Goal: Feedback & Contribution: Contribute content

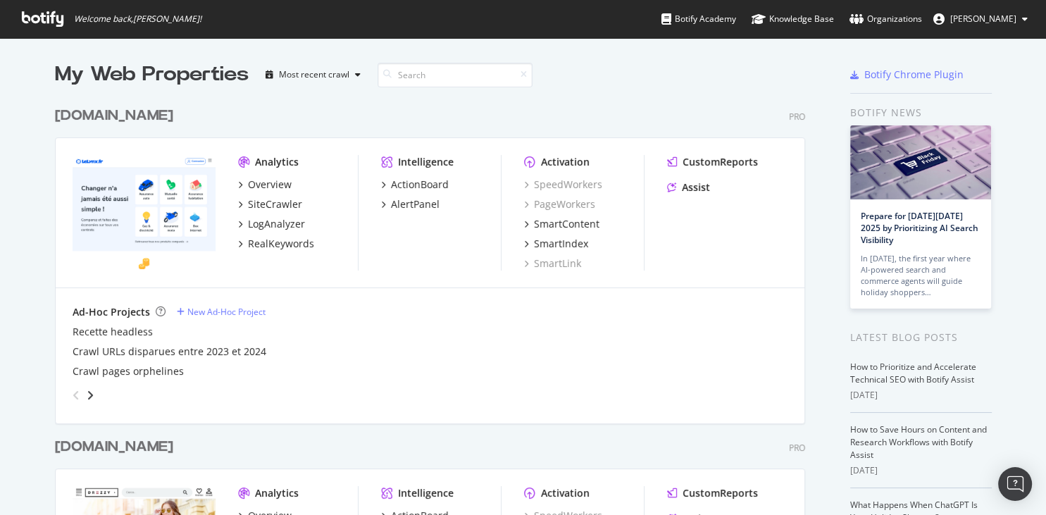
scroll to position [515, 1046]
click at [274, 243] on div "RealKeywords" at bounding box center [281, 244] width 66 height 14
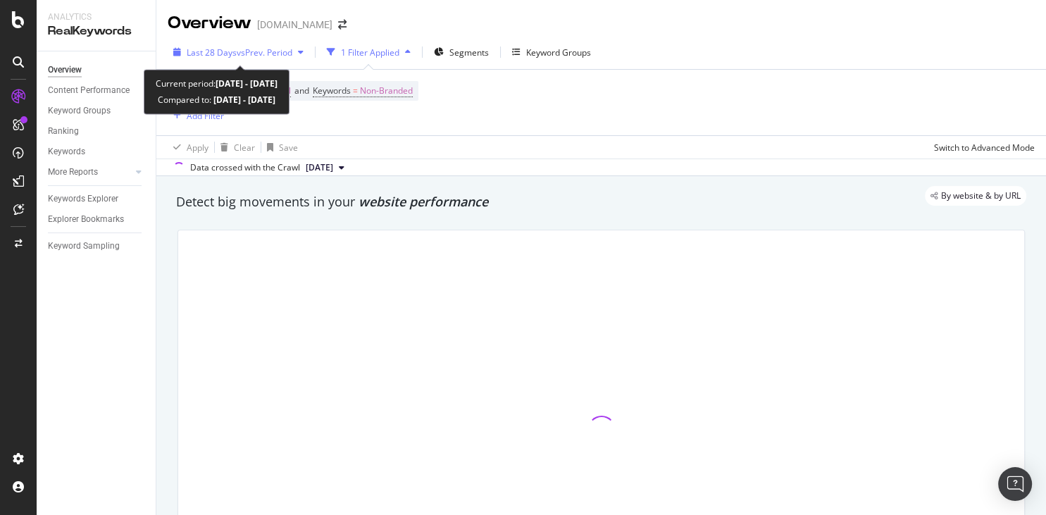
click at [249, 56] on span "vs Prev. Period" at bounding box center [265, 53] width 56 height 12
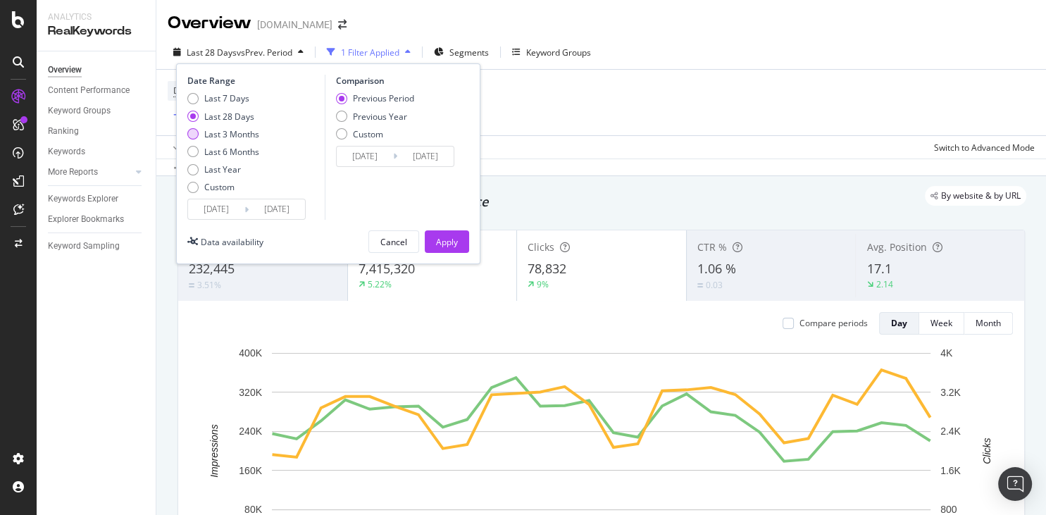
click at [191, 135] on div "Last 3 Months" at bounding box center [192, 133] width 11 height 11
type input "[DATE]"
click at [448, 242] on div "Apply" at bounding box center [447, 242] width 22 height 12
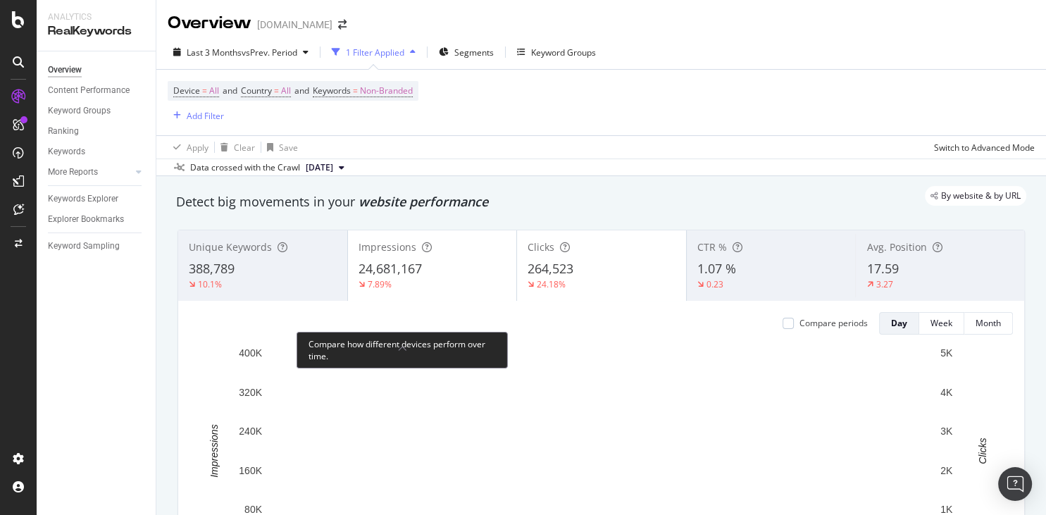
scroll to position [338, 0]
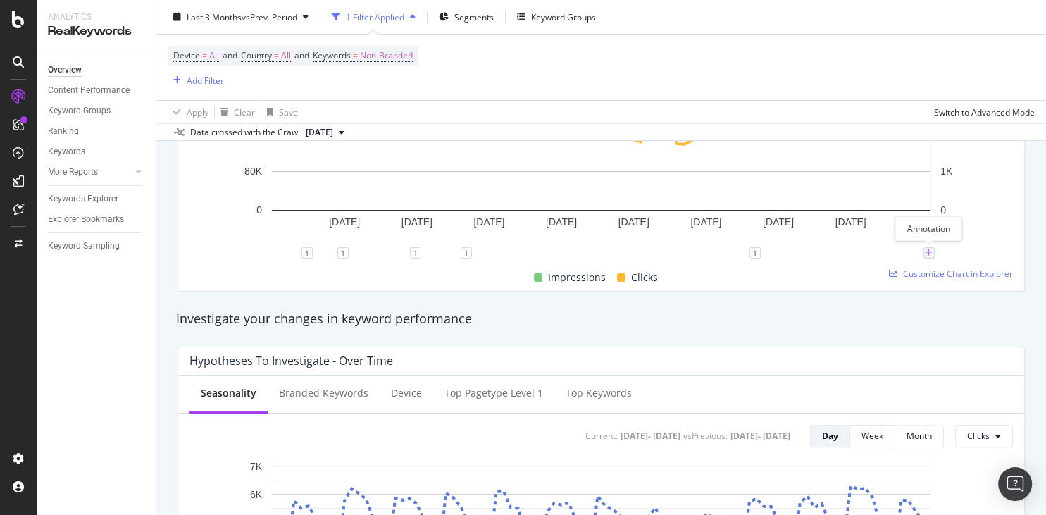
click at [930, 256] on icon "plus" at bounding box center [929, 253] width 8 height 8
click at [941, 121] on input "[DATE]" at bounding box center [911, 122] width 89 height 26
type input "[DATE]"
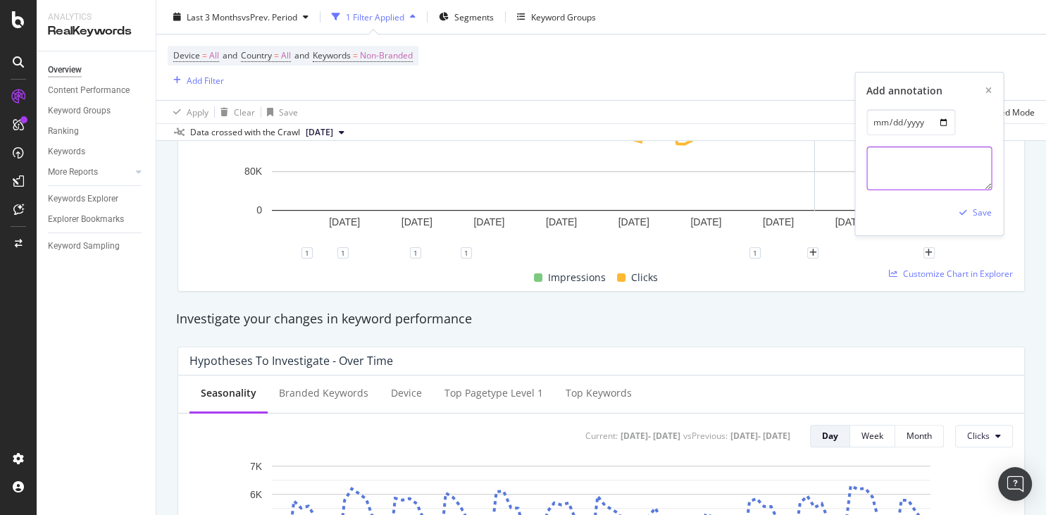
click at [879, 173] on textarea at bounding box center [929, 169] width 125 height 44
paste textarea "Google [DATE] spam update done rolling out"
paste textarea "[URL][DOMAIN_NAME]"
type textarea "Google [DATE] spam update roll out complete [URL][DOMAIN_NAME]"
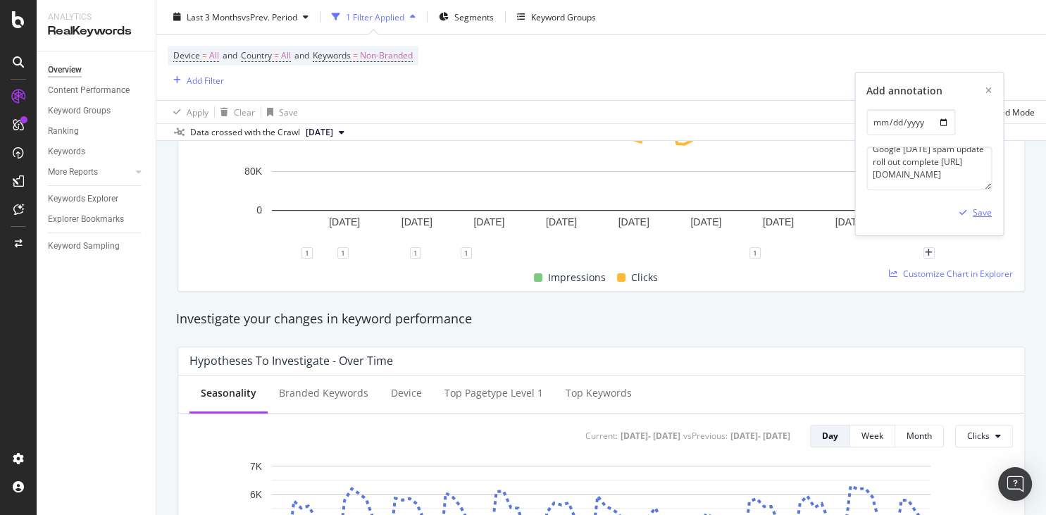
click at [984, 216] on div "Save" at bounding box center [982, 212] width 19 height 12
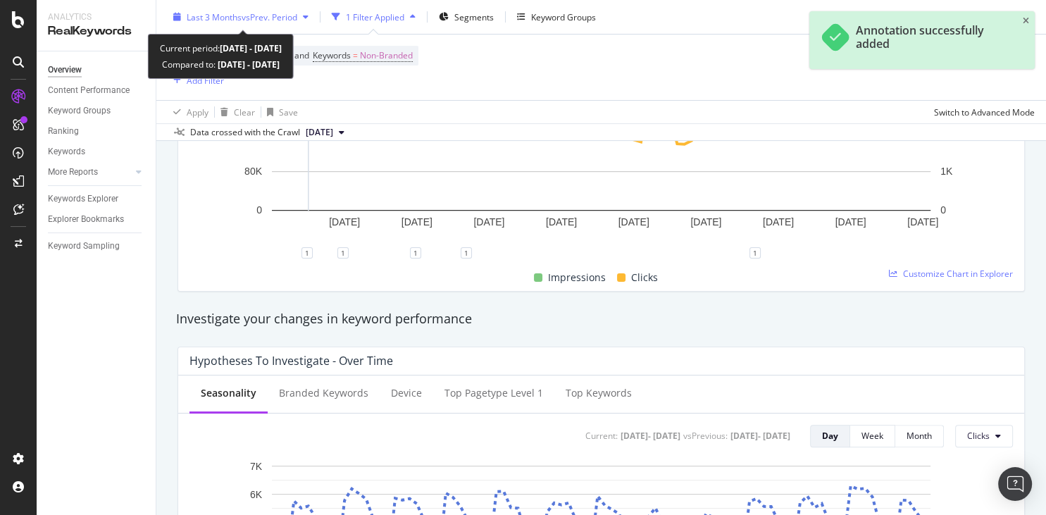
click at [278, 21] on span "vs Prev. Period" at bounding box center [270, 17] width 56 height 12
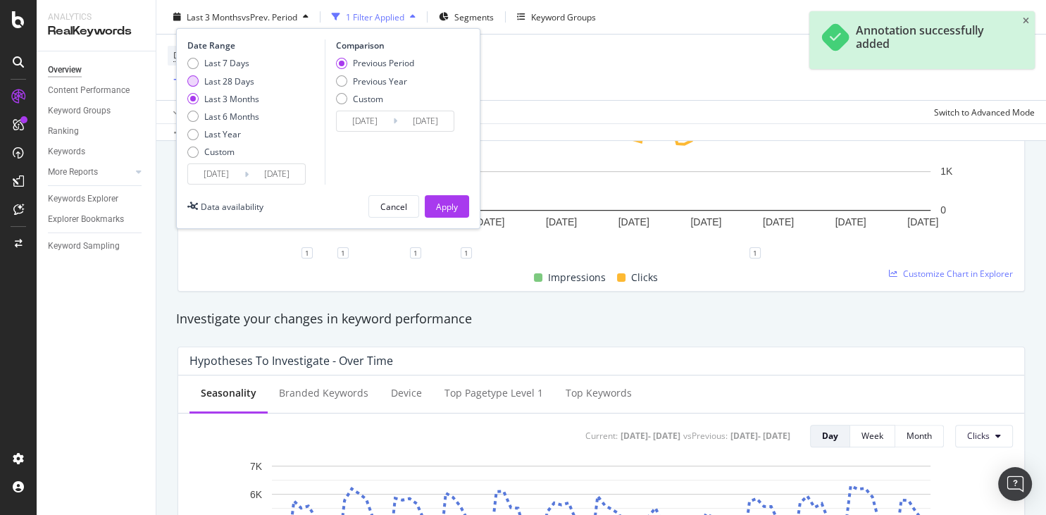
click at [219, 75] on div "Last 28 Days" at bounding box center [229, 81] width 50 height 12
type input "[DATE]"
click at [445, 204] on div "Apply" at bounding box center [447, 206] width 22 height 12
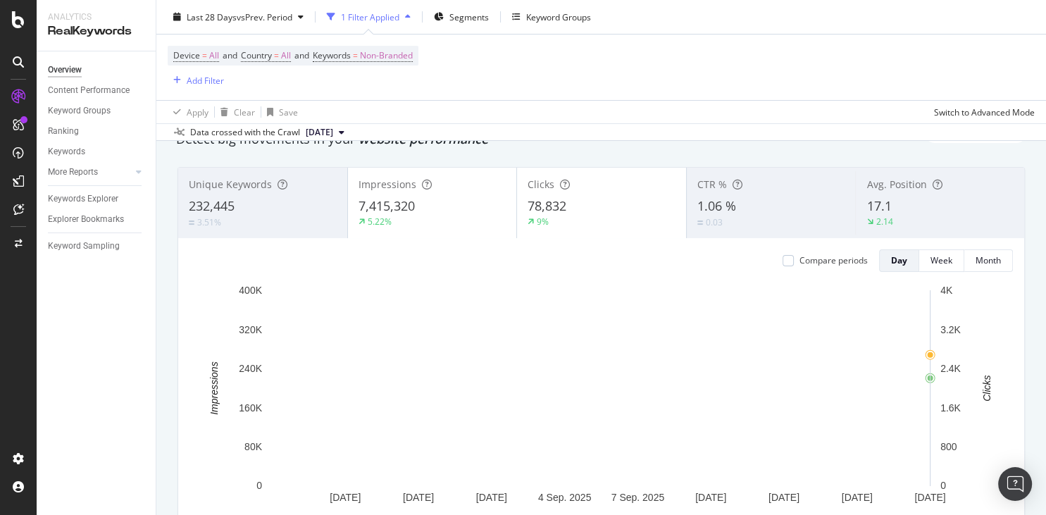
scroll to position [135, 0]
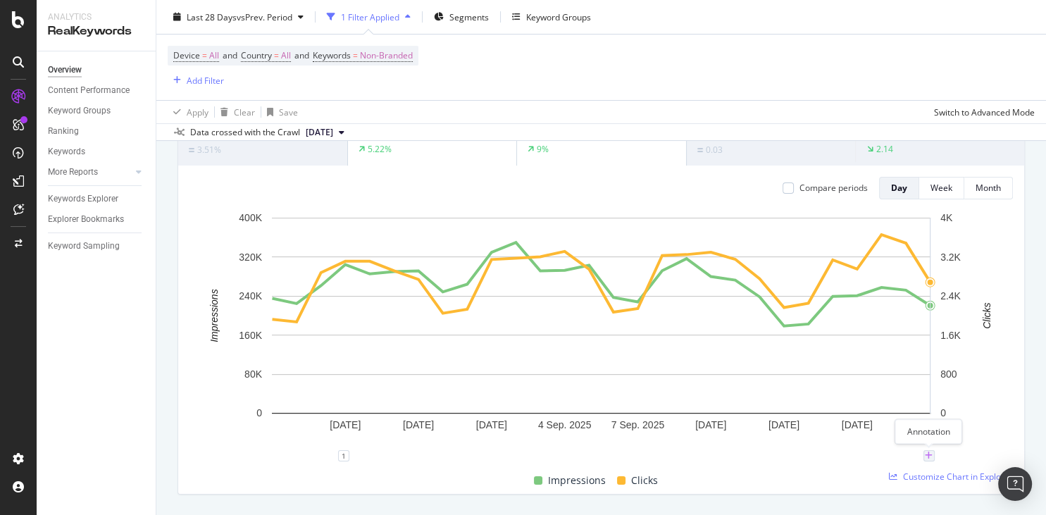
click at [932, 453] on icon "plus" at bounding box center [929, 456] width 8 height 8
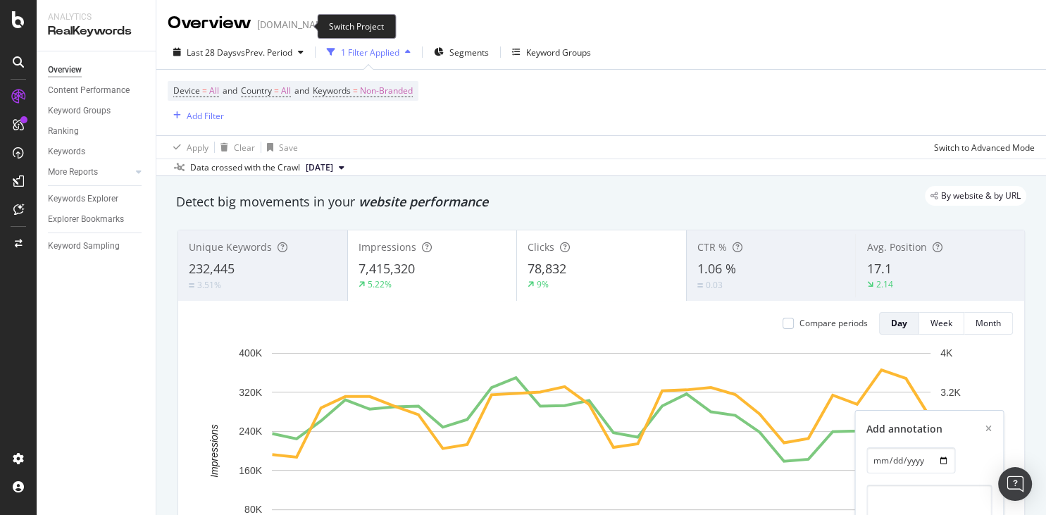
click at [338, 30] on icon "arrow-right-arrow-left" at bounding box center [342, 25] width 8 height 10
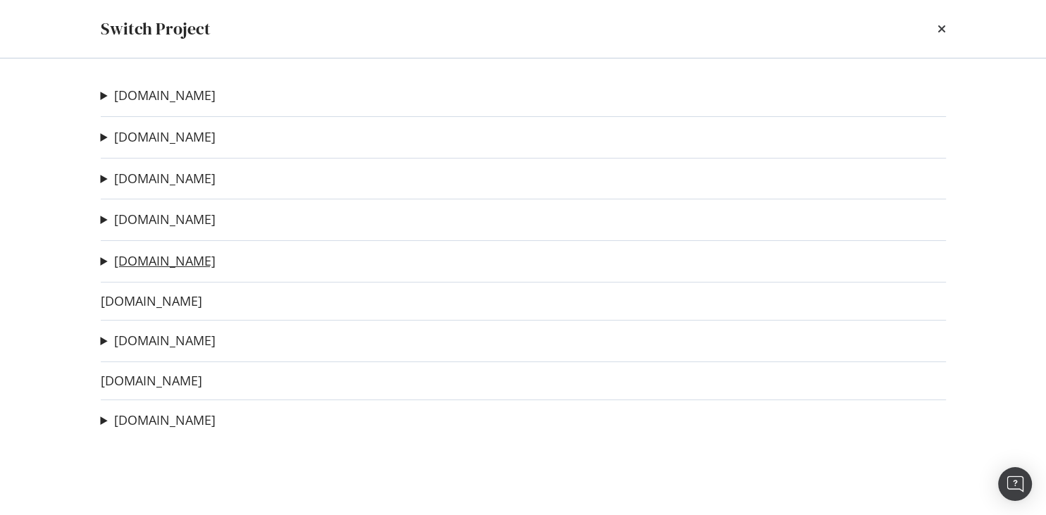
click at [144, 264] on link "[DOMAIN_NAME]" at bounding box center [164, 261] width 101 height 15
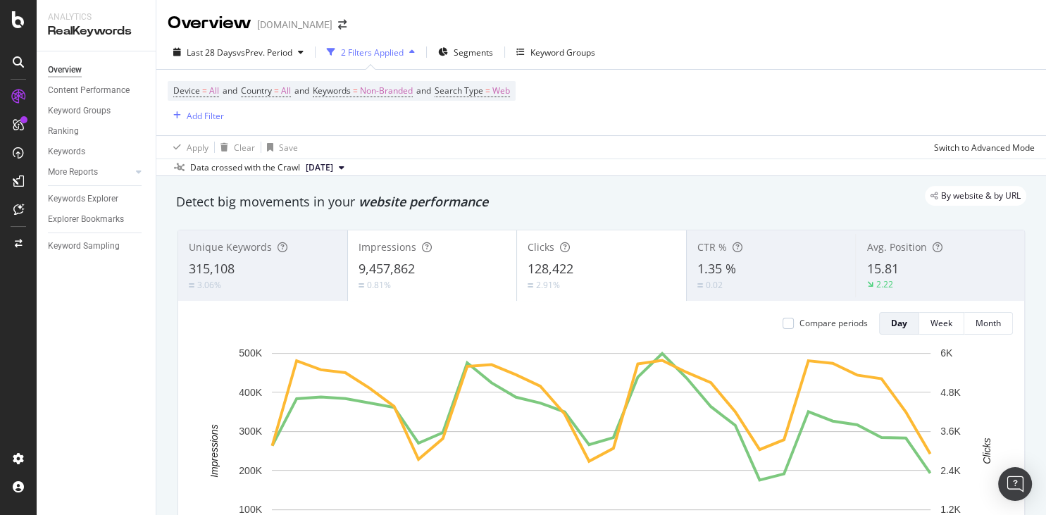
click at [751, 81] on div "Device = All and Country = All and Keywords = Non-Branded and Search Type = Web…" at bounding box center [601, 103] width 867 height 66
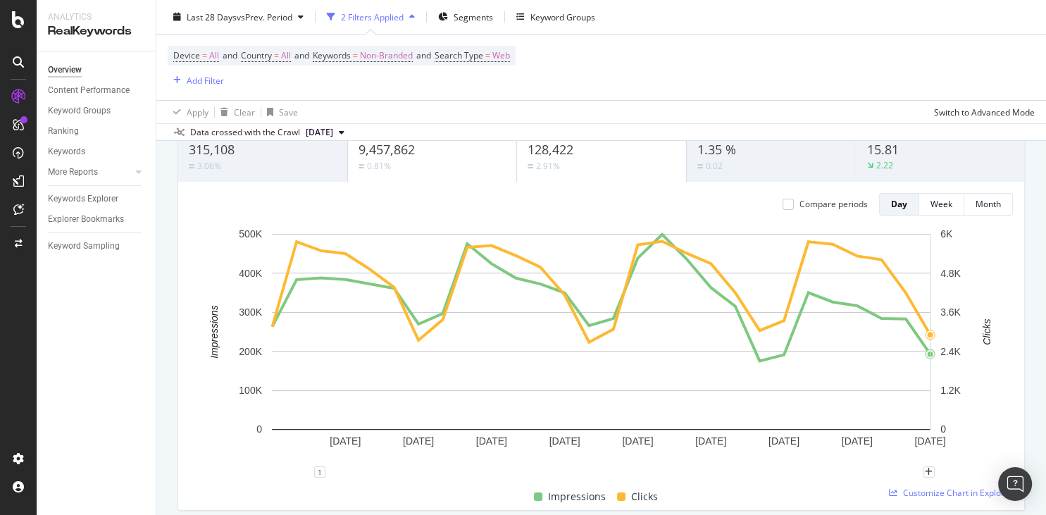
scroll to position [203, 0]
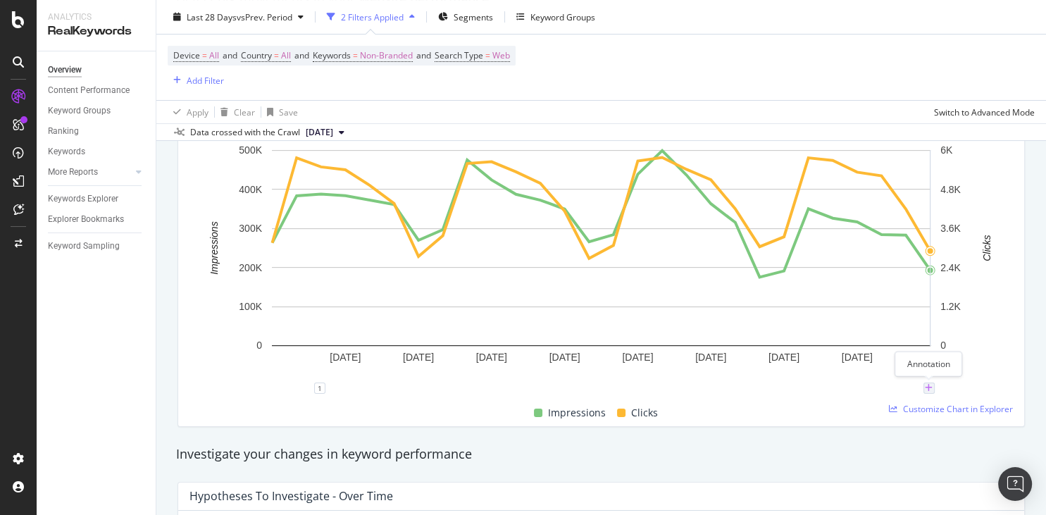
click at [929, 390] on icon "plus" at bounding box center [929, 388] width 8 height 8
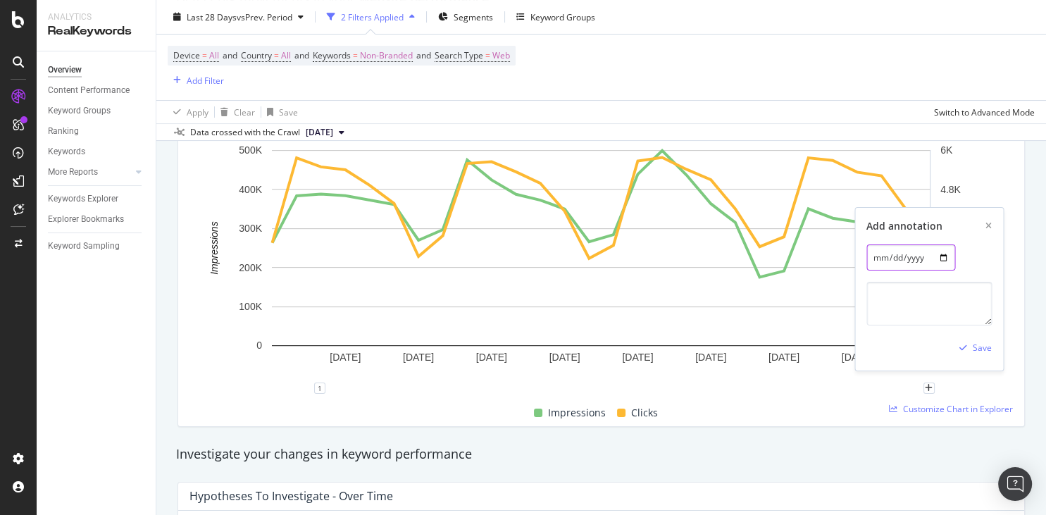
click at [932, 260] on input "[DATE]" at bounding box center [911, 258] width 89 height 26
type input "[DATE]"
click at [885, 294] on textarea at bounding box center [929, 304] width 125 height 44
paste textarea "Google [DATE] spam update roll out complete [URL][DOMAIN_NAME]"
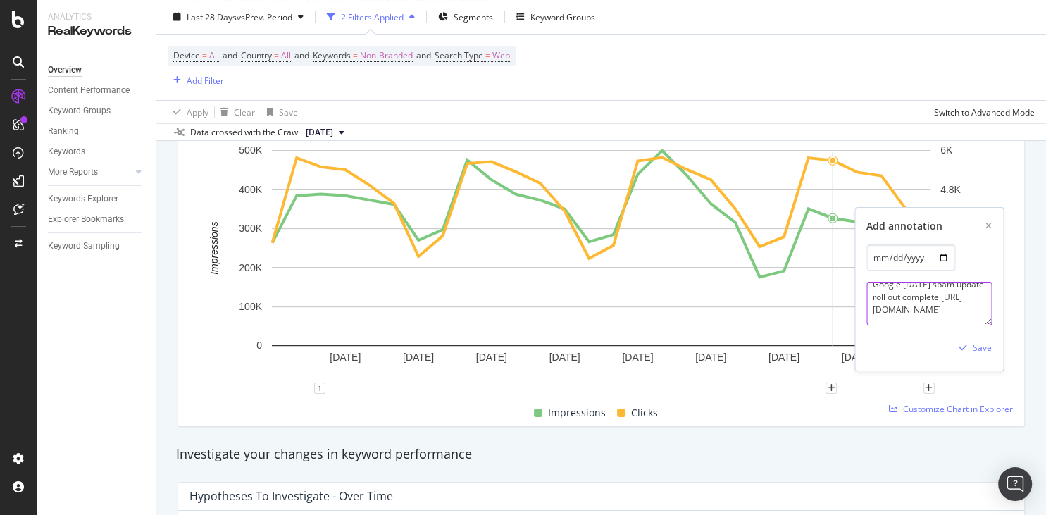
scroll to position [54, 0]
type textarea "Google [DATE] spam update roll out complete [URL][DOMAIN_NAME]"
click at [974, 351] on div "Save" at bounding box center [982, 348] width 19 height 12
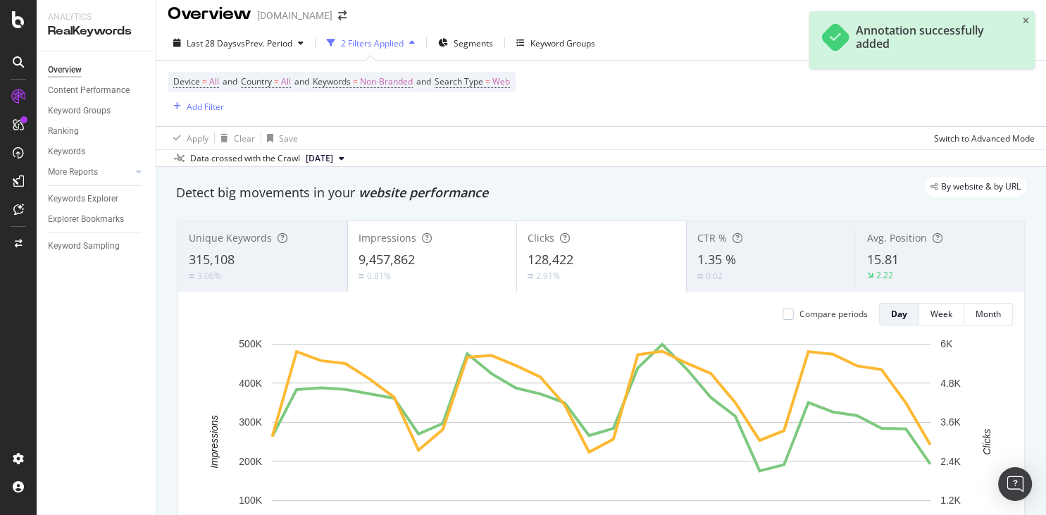
scroll to position [0, 0]
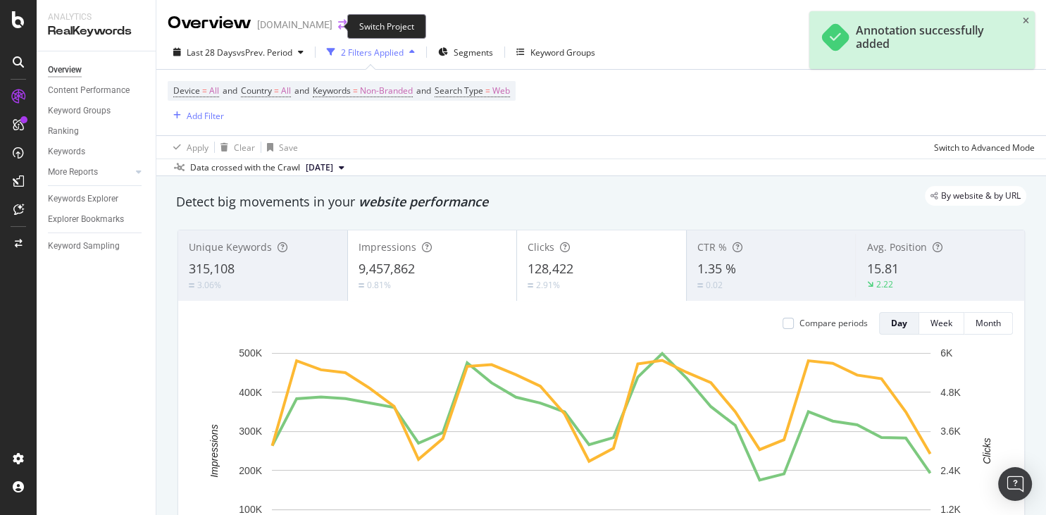
click at [338, 25] on icon "arrow-right-arrow-left" at bounding box center [342, 25] width 8 height 10
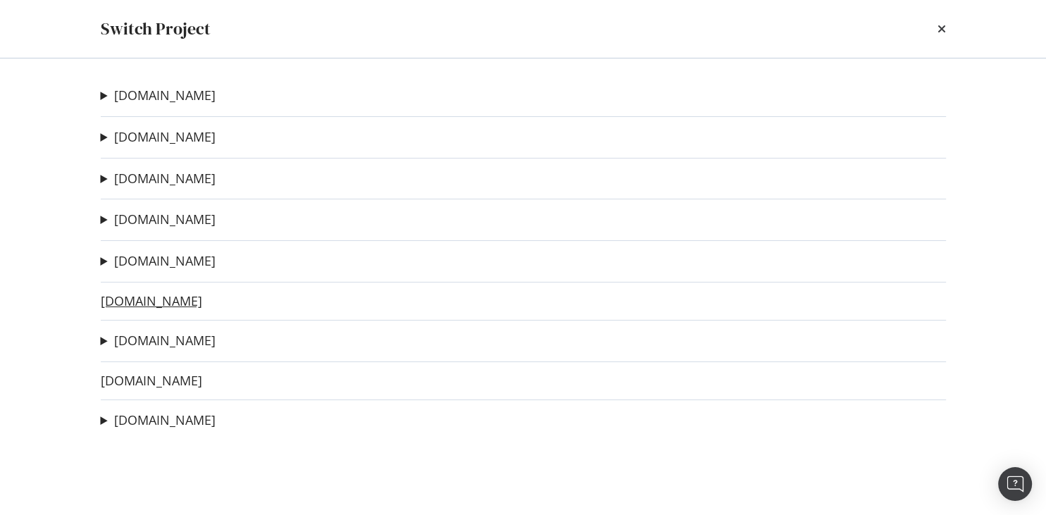
click at [127, 299] on link "[DOMAIN_NAME]" at bounding box center [151, 301] width 101 height 15
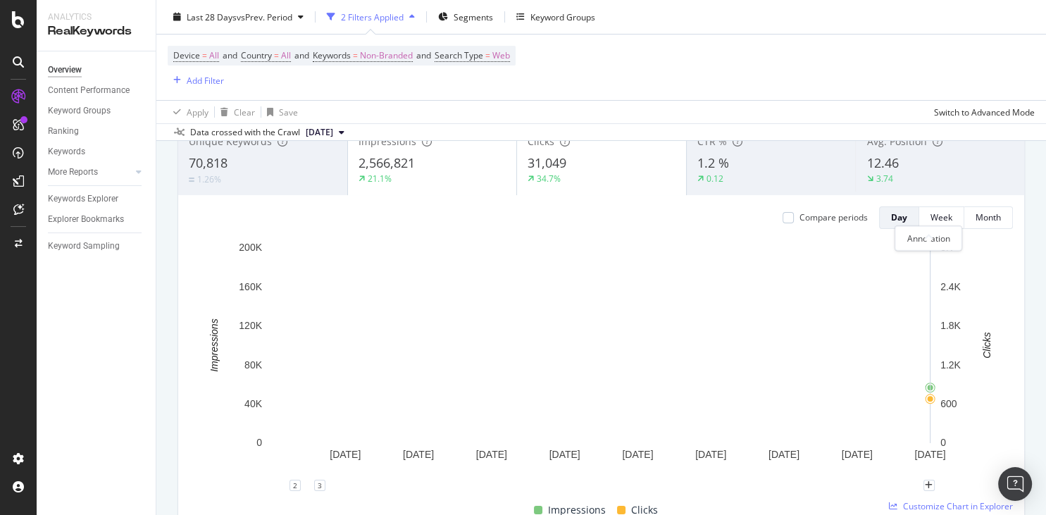
scroll to position [338, 0]
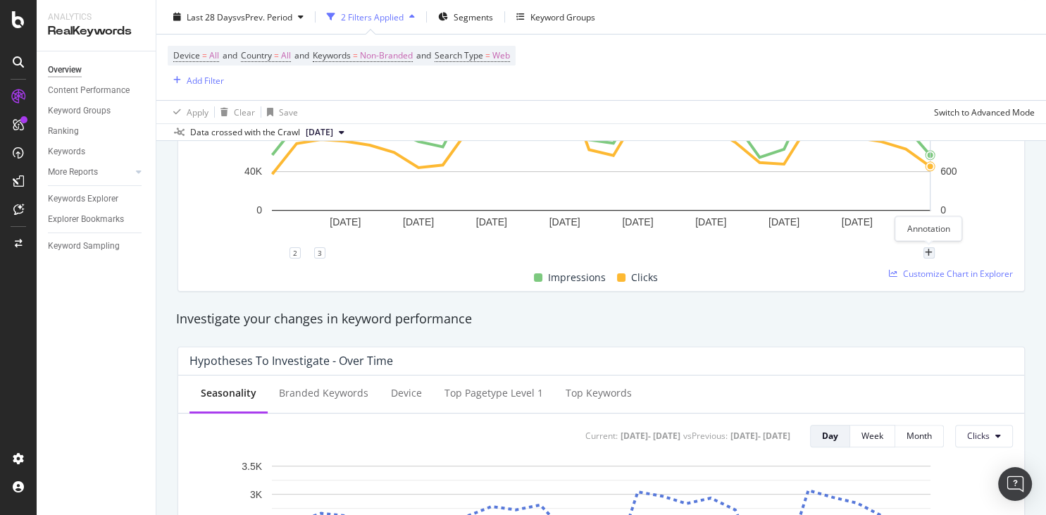
click at [933, 254] on div "plus" at bounding box center [929, 252] width 11 height 11
click at [934, 123] on input "[DATE]" at bounding box center [911, 122] width 89 height 26
type input "[DATE]"
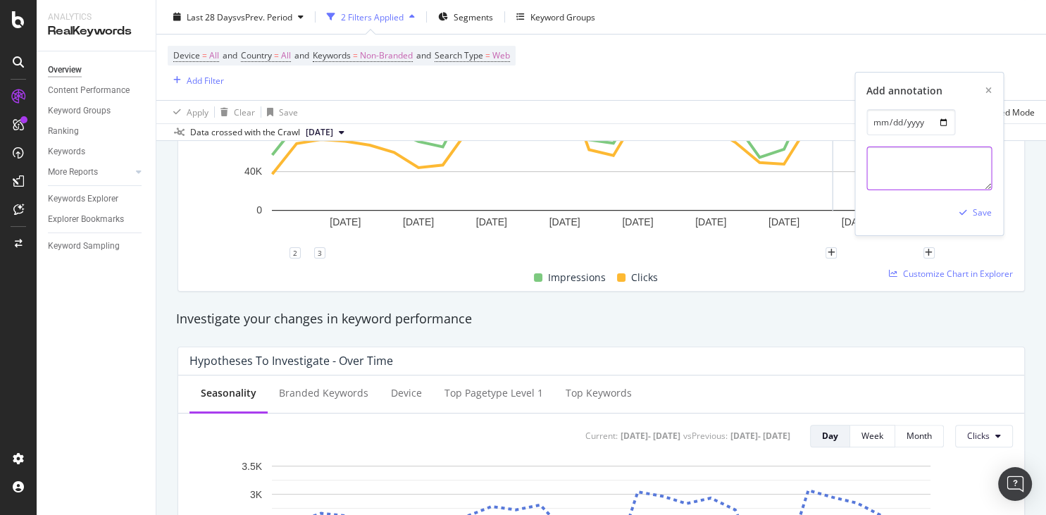
click at [923, 169] on textarea at bounding box center [929, 169] width 125 height 44
paste textarea "Google [DATE] spam update roll out complete [URL][DOMAIN_NAME]"
type textarea "Google [DATE] spam update roll out complete [URL][DOMAIN_NAME]"
click at [978, 210] on div "Save" at bounding box center [982, 212] width 19 height 12
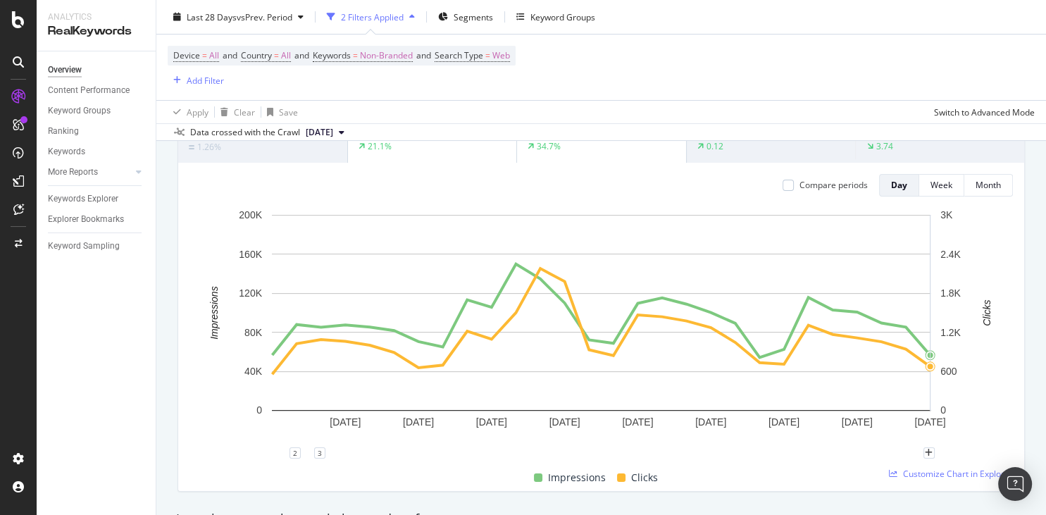
scroll to position [0, 0]
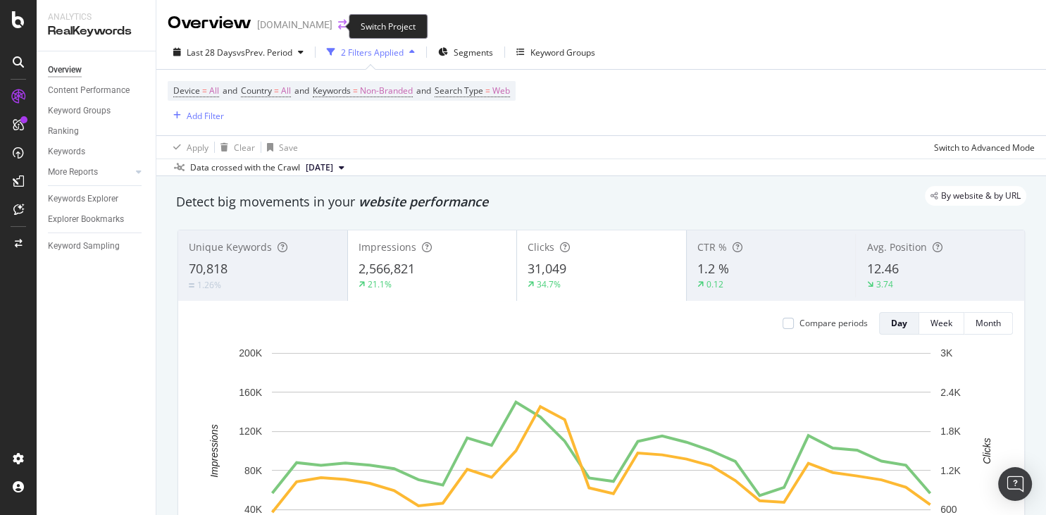
click at [338, 30] on icon "arrow-right-arrow-left" at bounding box center [342, 25] width 8 height 10
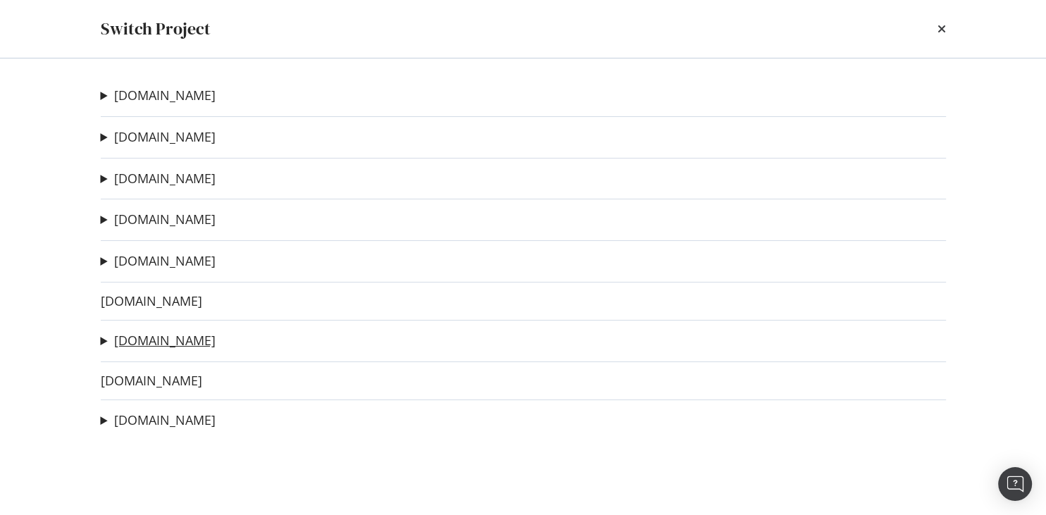
click at [147, 345] on link "[DOMAIN_NAME]" at bounding box center [164, 340] width 101 height 15
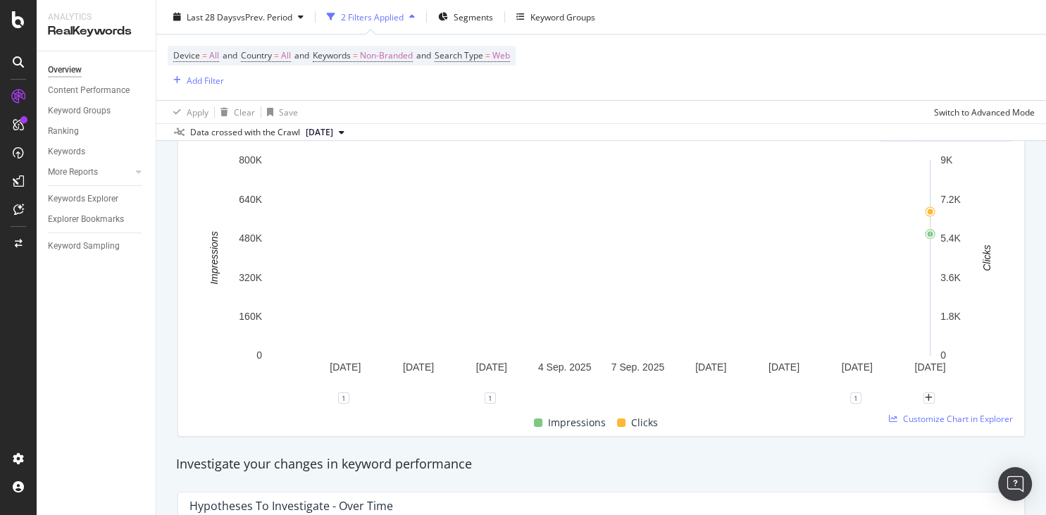
scroll to position [203, 0]
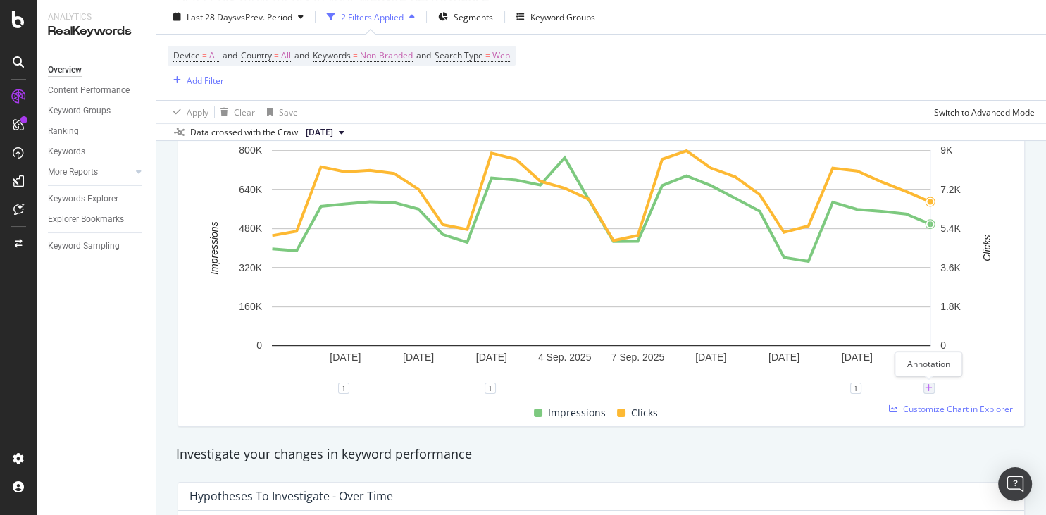
click at [931, 388] on icon "plus" at bounding box center [929, 388] width 8 height 8
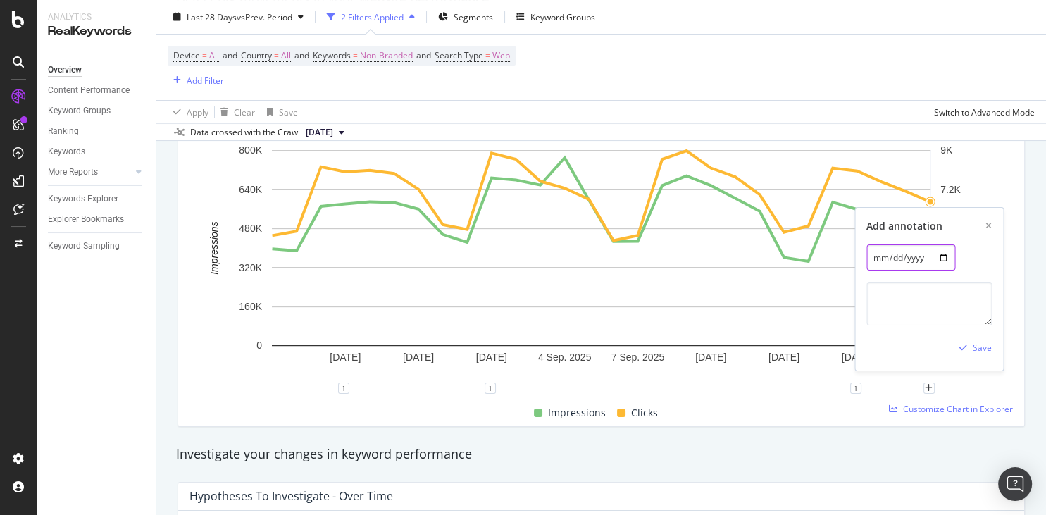
click at [937, 261] on input "[DATE]" at bounding box center [911, 258] width 89 height 26
type input "[DATE]"
click at [880, 310] on textarea at bounding box center [929, 304] width 125 height 44
paste textarea "Google [DATE] spam update roll out complete [URL][DOMAIN_NAME]"
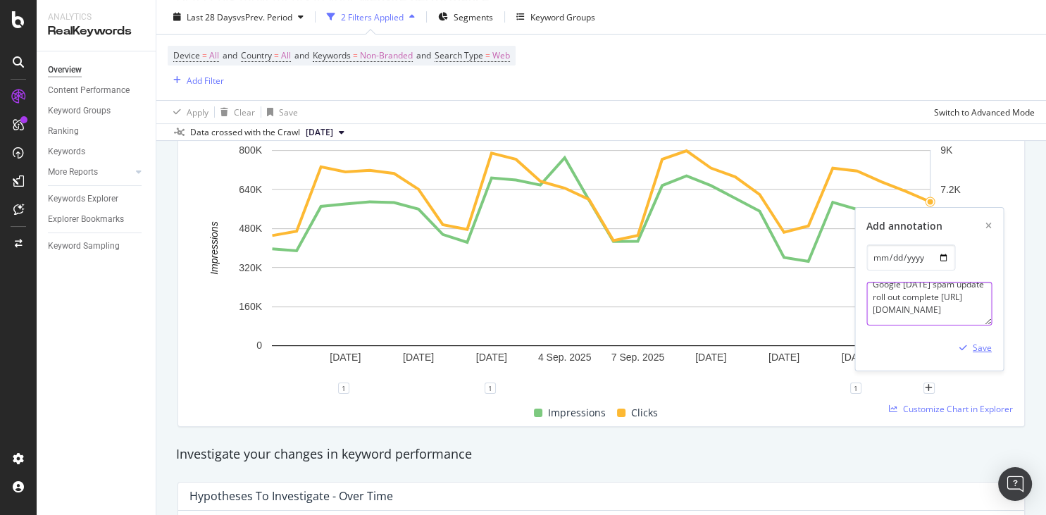
scroll to position [54, 0]
type textarea "Google [DATE] spam update roll out complete [URL][DOMAIN_NAME]"
click at [980, 352] on div "Save" at bounding box center [982, 348] width 19 height 12
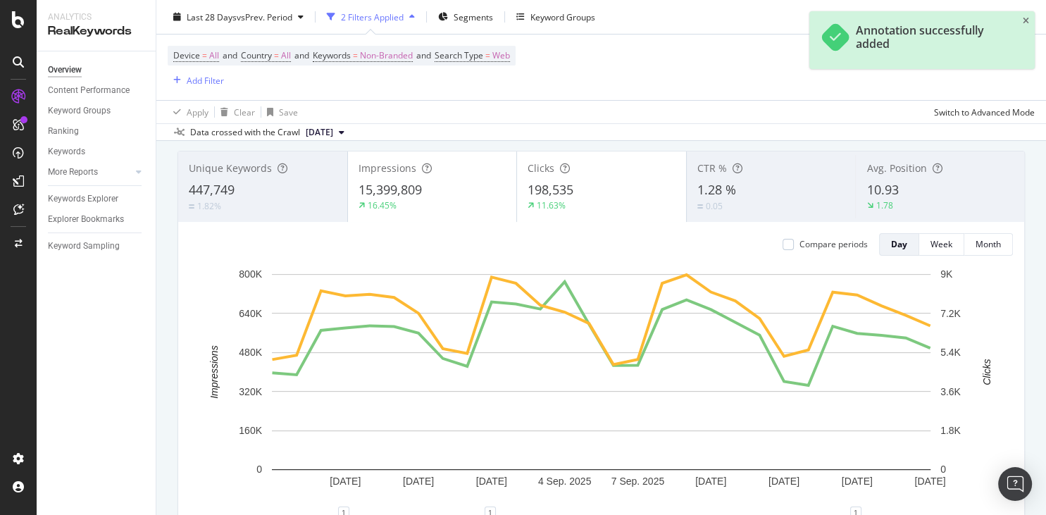
scroll to position [0, 0]
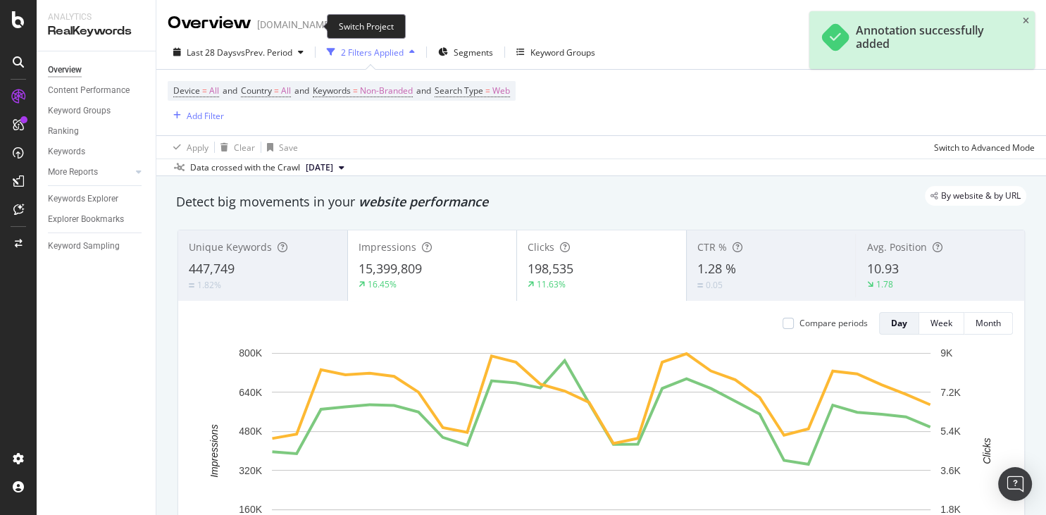
click at [338, 29] on icon "arrow-right-arrow-left" at bounding box center [342, 25] width 8 height 10
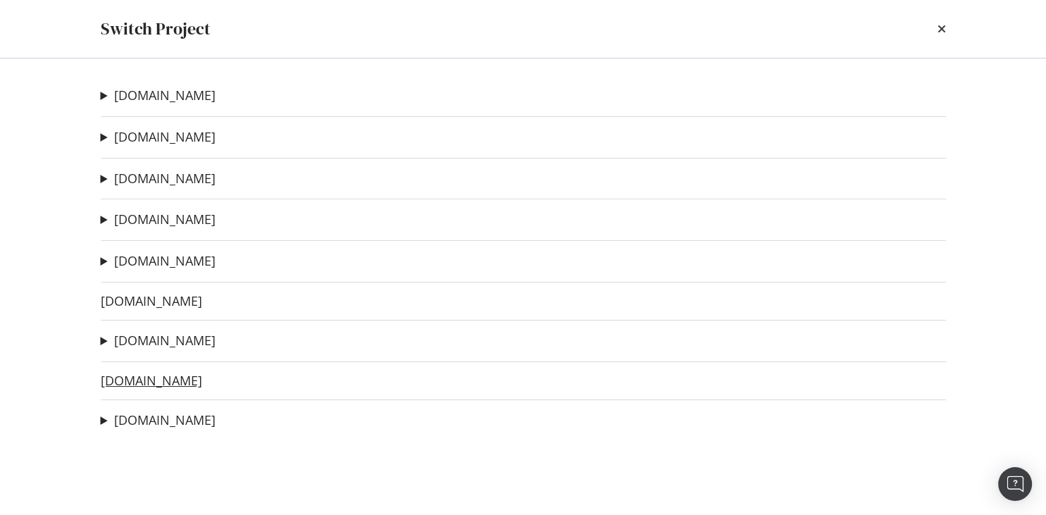
click at [142, 382] on link "[DOMAIN_NAME]" at bounding box center [151, 380] width 101 height 15
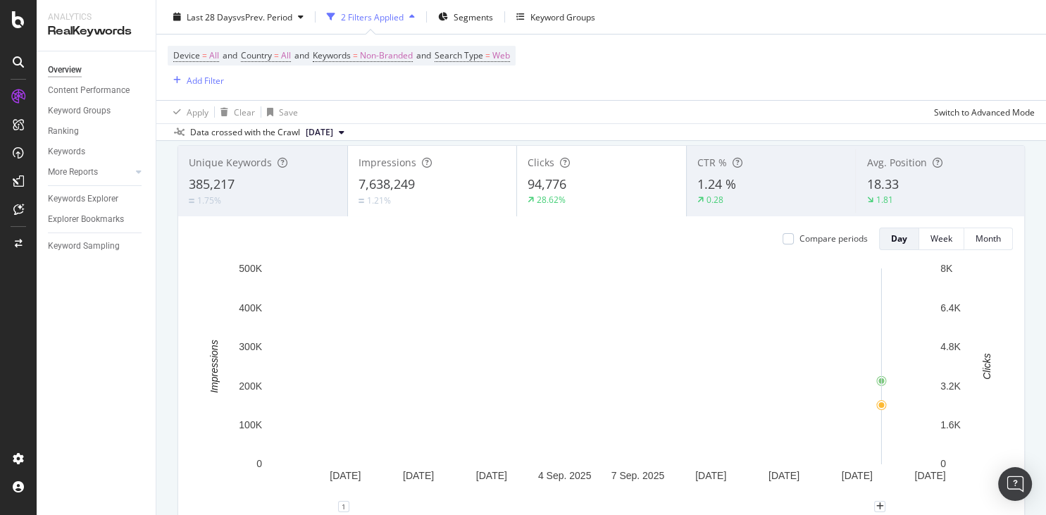
scroll to position [135, 0]
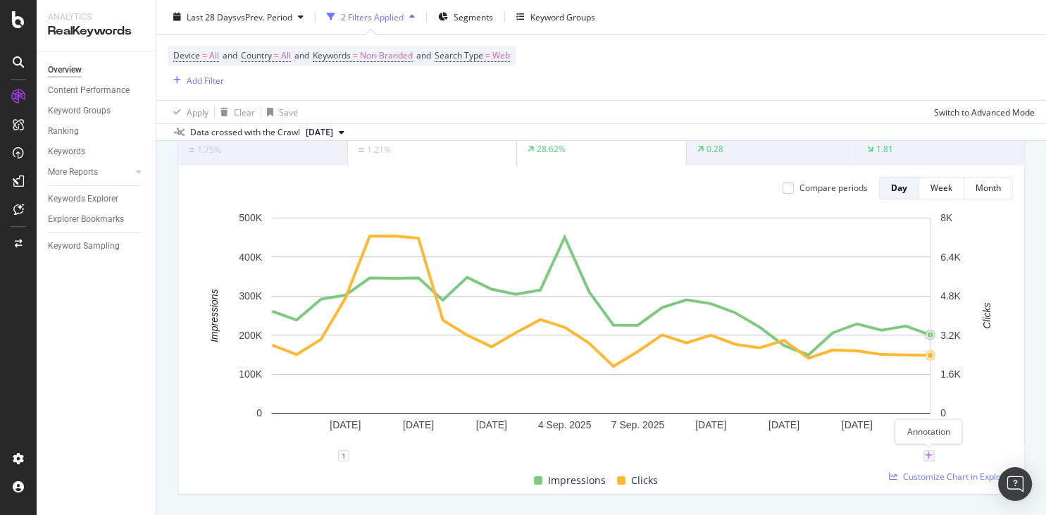
click at [928, 456] on icon "plus" at bounding box center [929, 456] width 8 height 8
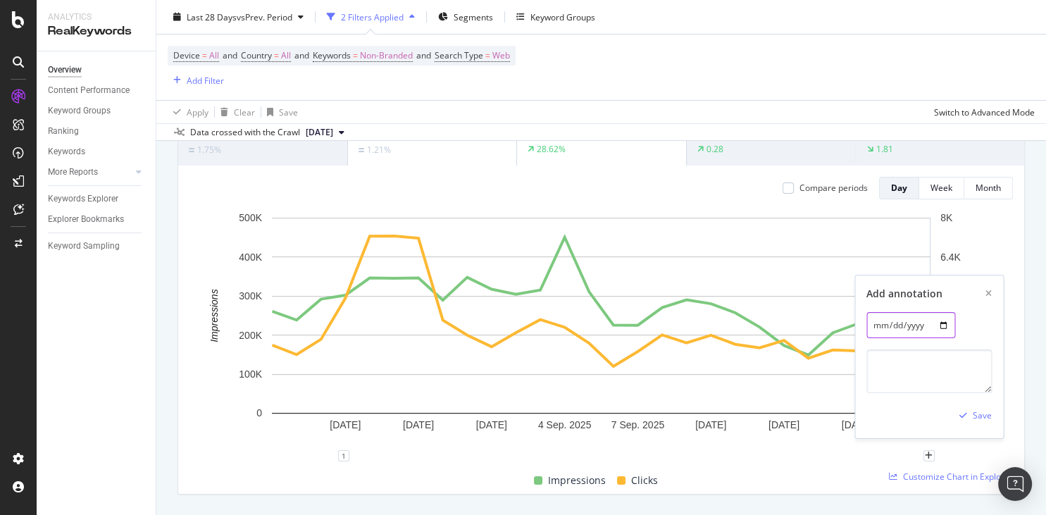
click at [938, 326] on input "[DATE]" at bounding box center [911, 325] width 89 height 26
type input "[DATE]"
click at [920, 385] on textarea at bounding box center [929, 372] width 125 height 44
paste textarea "Google [DATE] spam update roll out complete [URL][DOMAIN_NAME]"
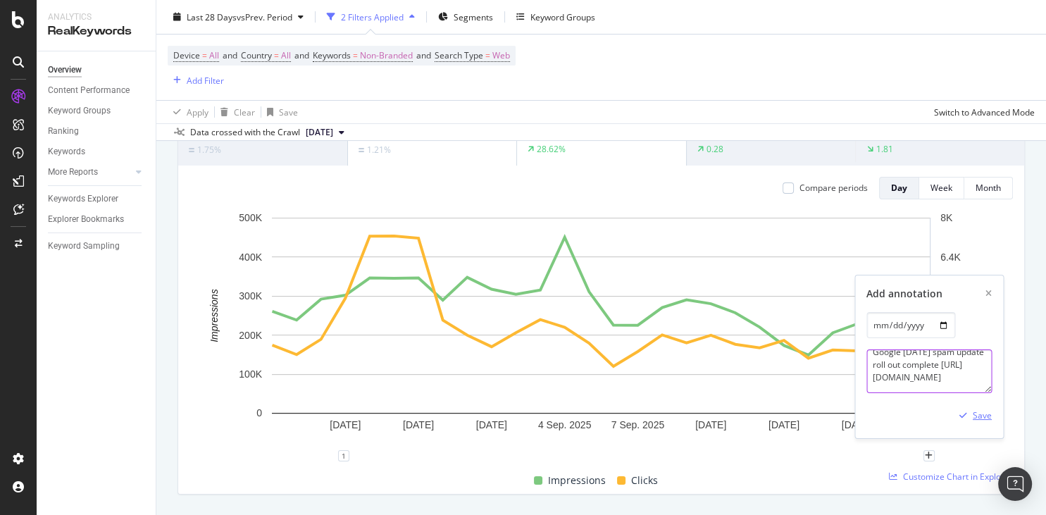
type textarea "Google [DATE] spam update roll out complete [URL][DOMAIN_NAME]"
click at [985, 416] on div "Save" at bounding box center [982, 415] width 19 height 12
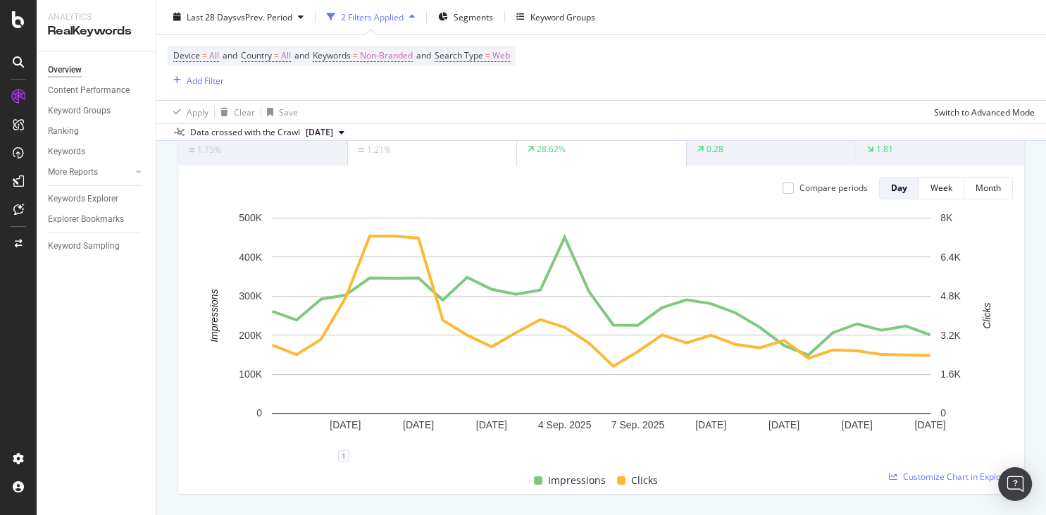
scroll to position [0, 0]
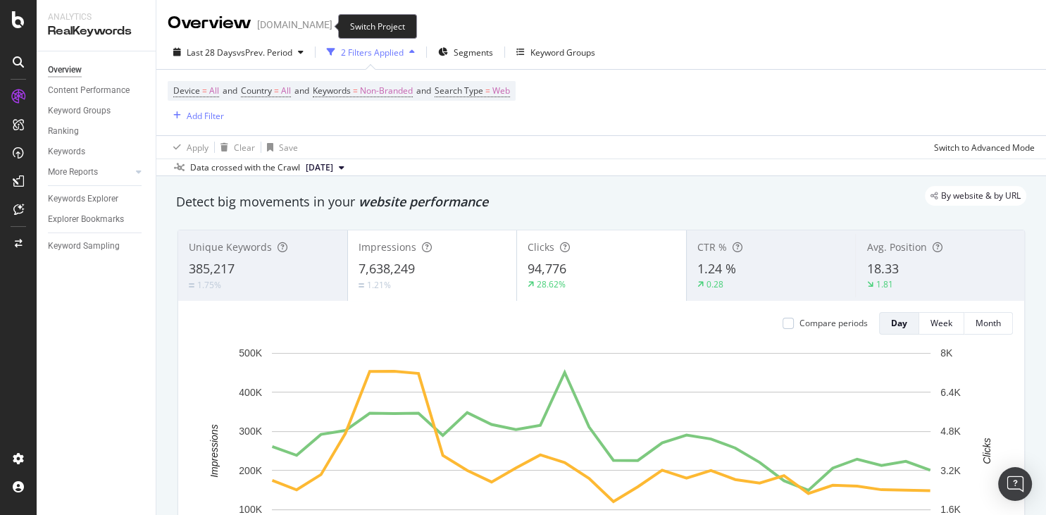
click at [333, 27] on span at bounding box center [343, 25] width 20 height 10
click at [338, 27] on icon "arrow-right-arrow-left" at bounding box center [342, 25] width 8 height 10
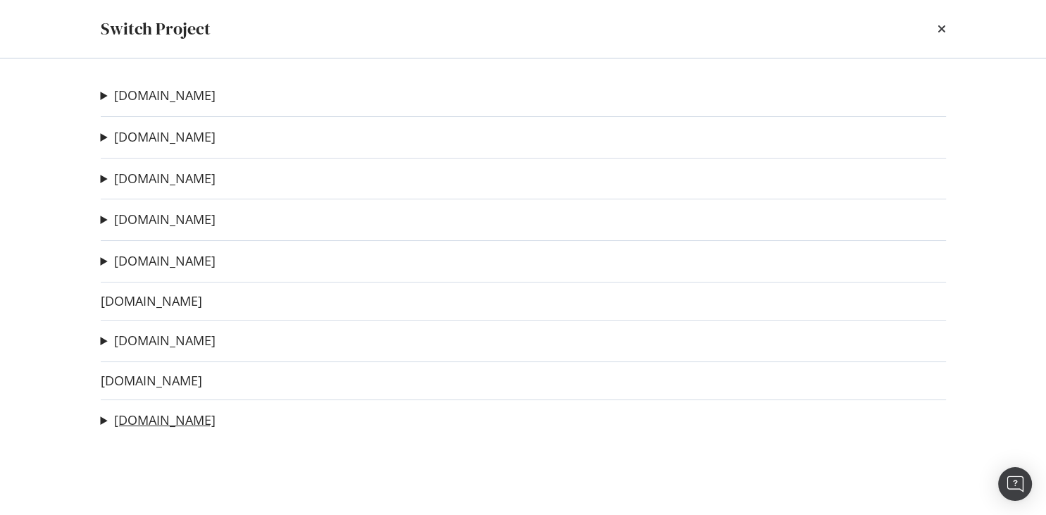
click at [142, 418] on link "[DOMAIN_NAME]" at bounding box center [164, 420] width 101 height 15
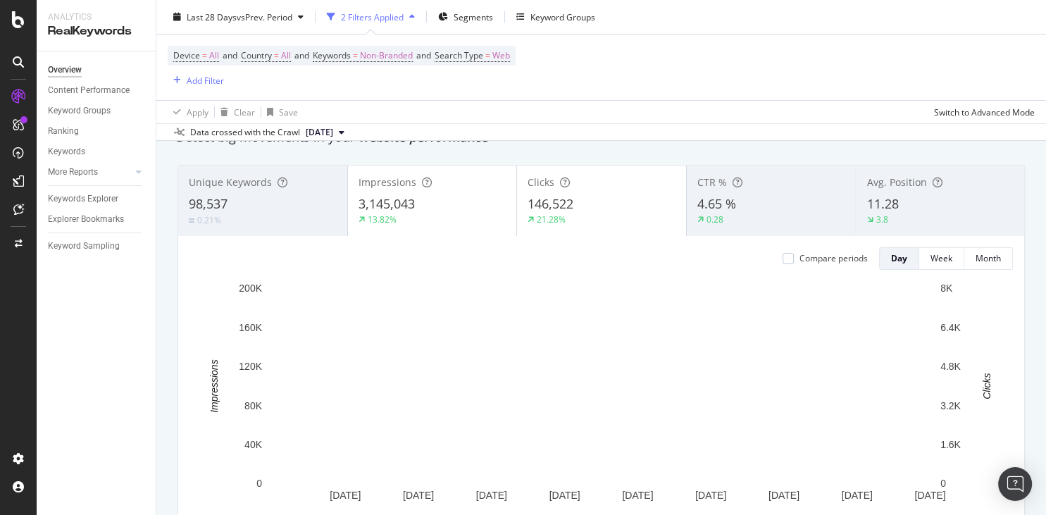
scroll to position [135, 0]
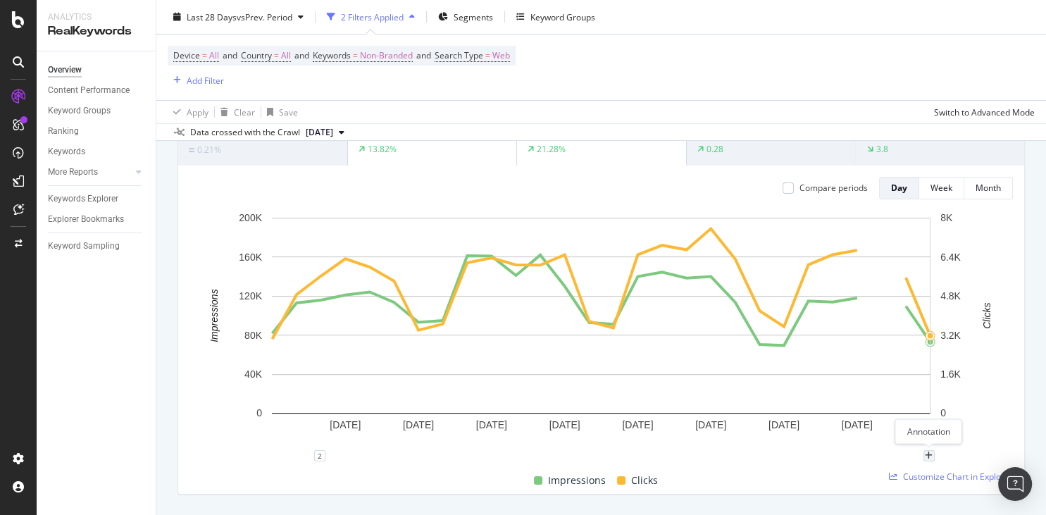
click at [934, 455] on div "plus" at bounding box center [929, 455] width 11 height 11
click at [943, 320] on input "[DATE]" at bounding box center [911, 325] width 89 height 26
click at [935, 327] on input "[DATE]" at bounding box center [911, 325] width 89 height 26
type input "[DATE]"
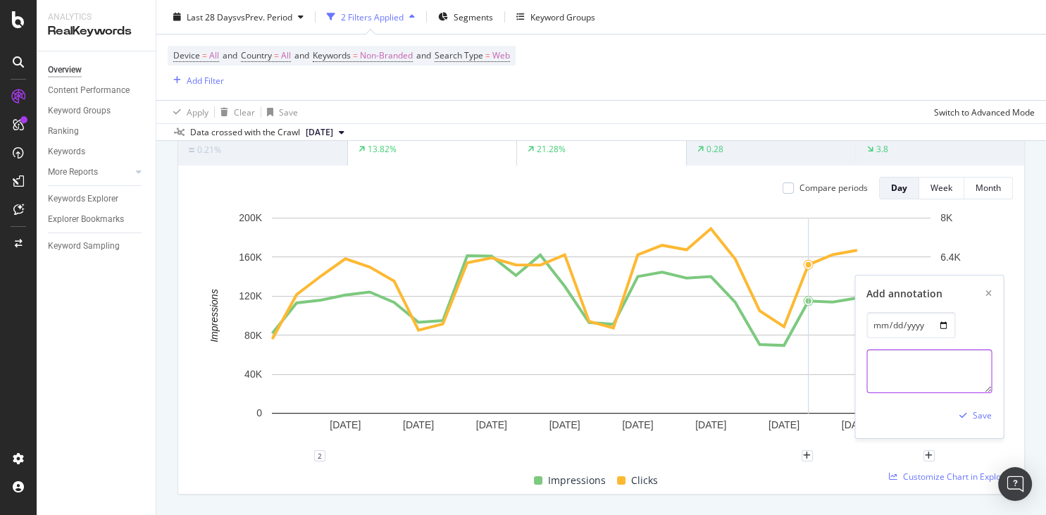
click at [891, 373] on textarea at bounding box center [929, 372] width 125 height 44
paste textarea "Google [DATE] spam update roll out complete [URL][DOMAIN_NAME]"
type textarea "Google [DATE] spam update roll out complete [URL][DOMAIN_NAME]"
click at [975, 419] on div "Save" at bounding box center [982, 415] width 19 height 12
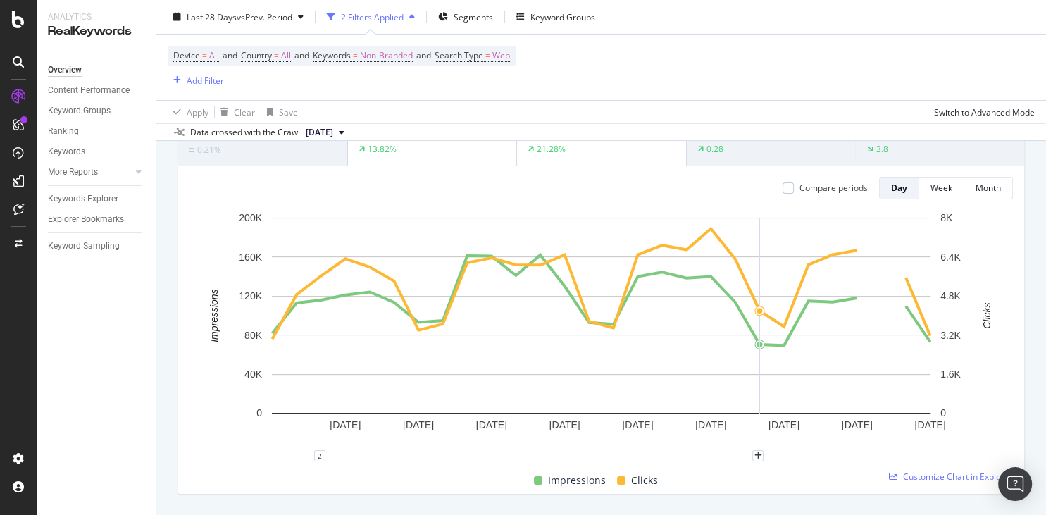
scroll to position [0, 0]
